Goal: Transaction & Acquisition: Purchase product/service

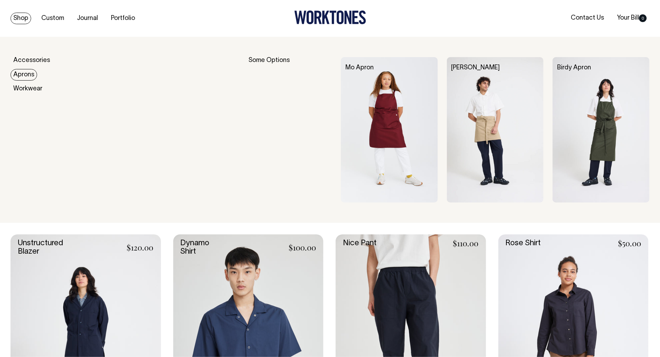
click at [27, 76] on link "Aprons" at bounding box center [24, 75] width 27 height 12
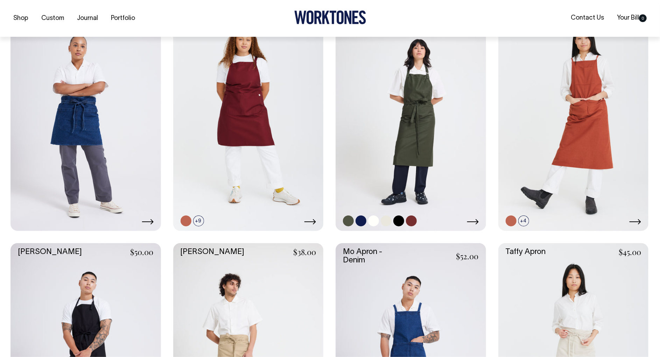
scroll to position [210, 0]
click at [426, 92] on link at bounding box center [411, 117] width 151 height 225
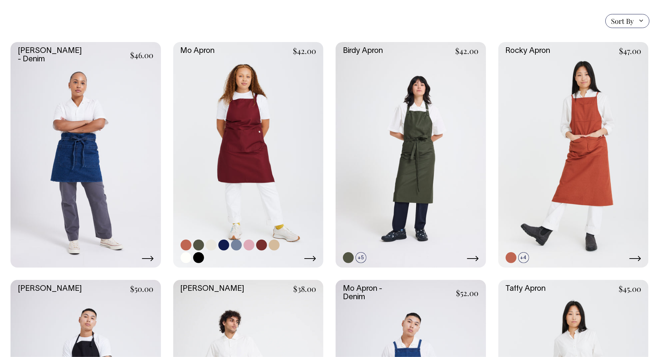
click at [266, 113] on link at bounding box center [248, 154] width 151 height 225
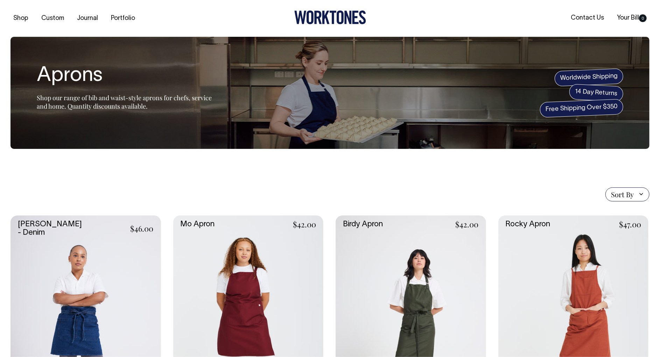
scroll to position [0, 0]
click at [34, 61] on section "Aprons Shop our range of bib and waist-style aprons for chefs, service and home…" at bounding box center [330, 93] width 639 height 112
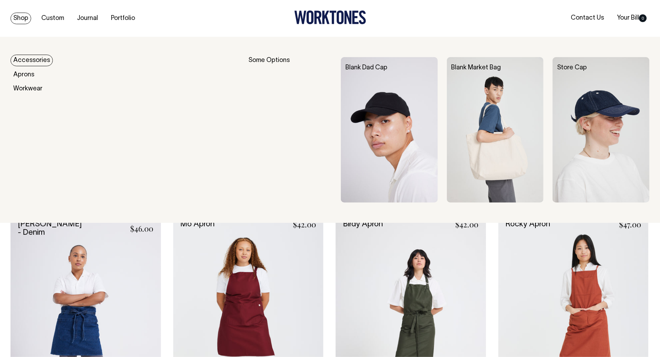
click at [26, 60] on link "Accessories" at bounding box center [32, 61] width 42 height 12
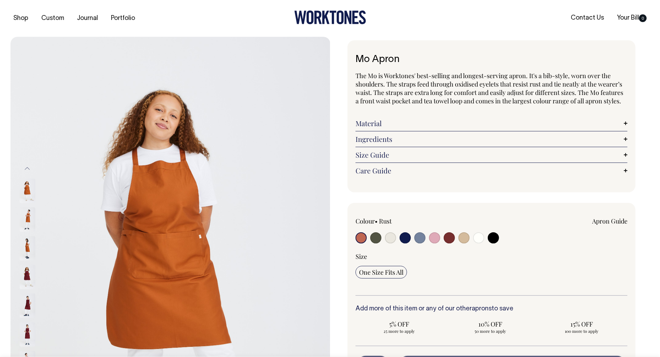
click at [375, 236] on input "radio" at bounding box center [375, 237] width 11 height 11
radio input "true"
select select "Olive"
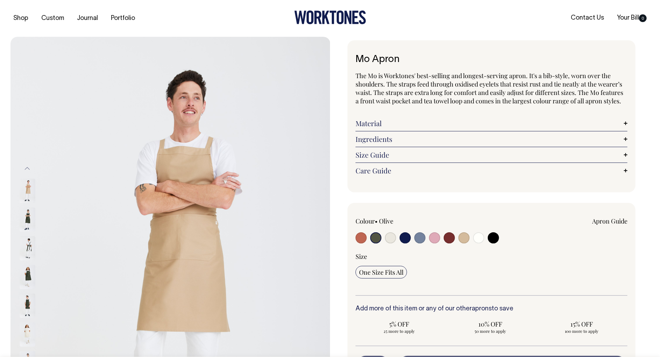
click at [23, 218] on img at bounding box center [28, 219] width 16 height 25
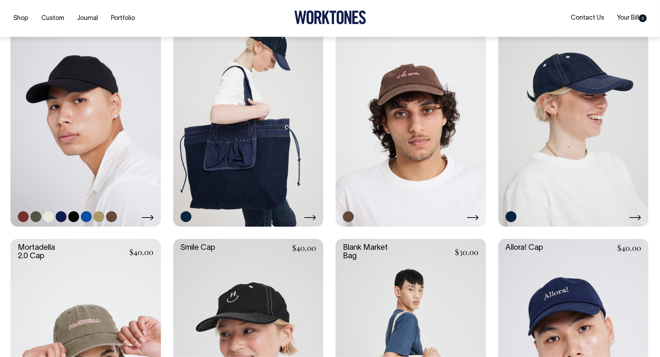
scroll to position [215, 0]
click at [35, 217] on link at bounding box center [35, 216] width 11 height 11
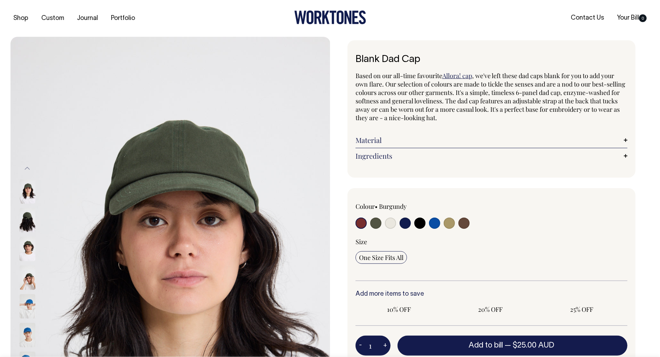
radio input "true"
select select "Olive"
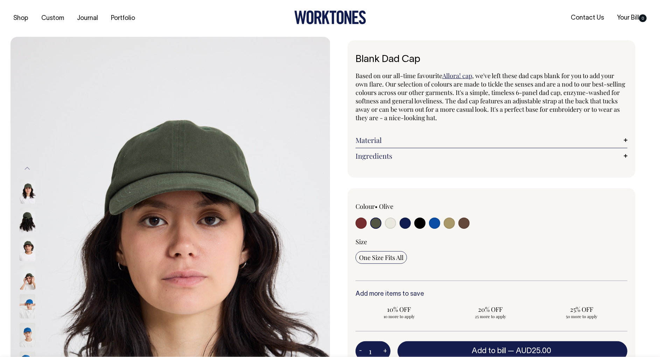
click at [376, 222] on input "radio" at bounding box center [375, 222] width 11 height 11
